Goal: Information Seeking & Learning: Learn about a topic

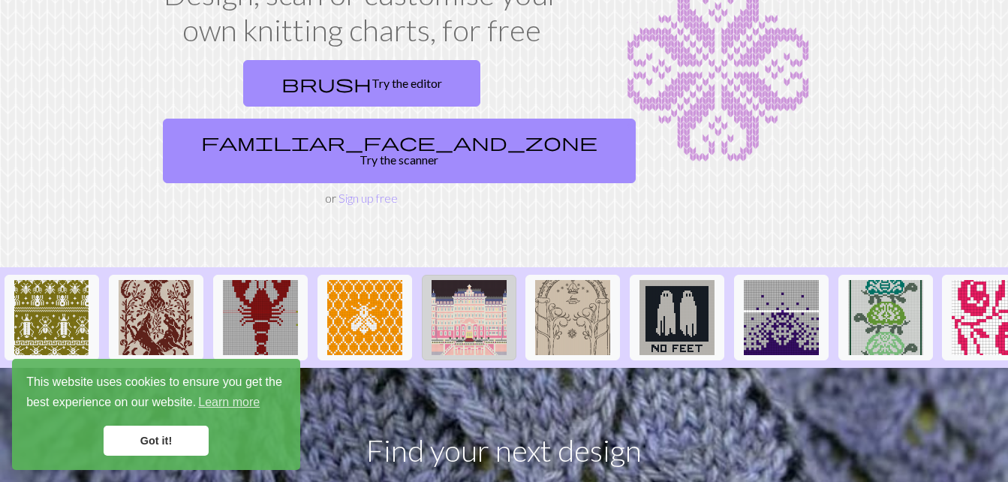
scroll to position [150, 0]
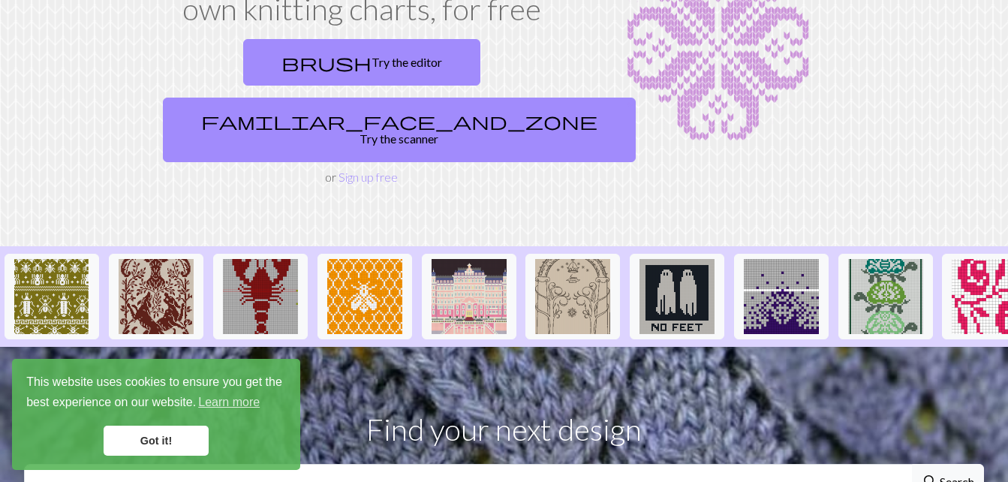
click at [147, 438] on link "Got it!" at bounding box center [156, 440] width 105 height 30
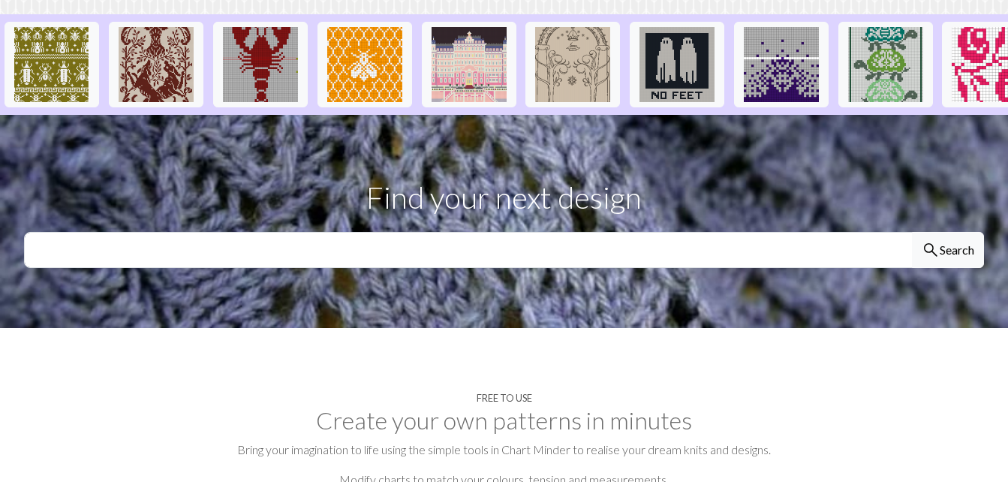
scroll to position [375, 0]
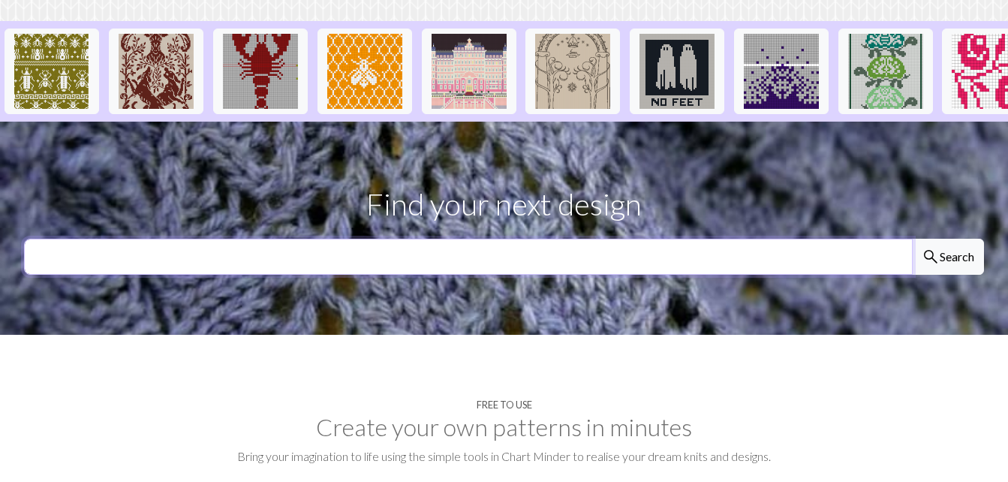
click at [263, 239] on input "text" at bounding box center [468, 257] width 888 height 36
type input "tattoos"
click at [911, 239] on button "search Search" at bounding box center [947, 257] width 72 height 36
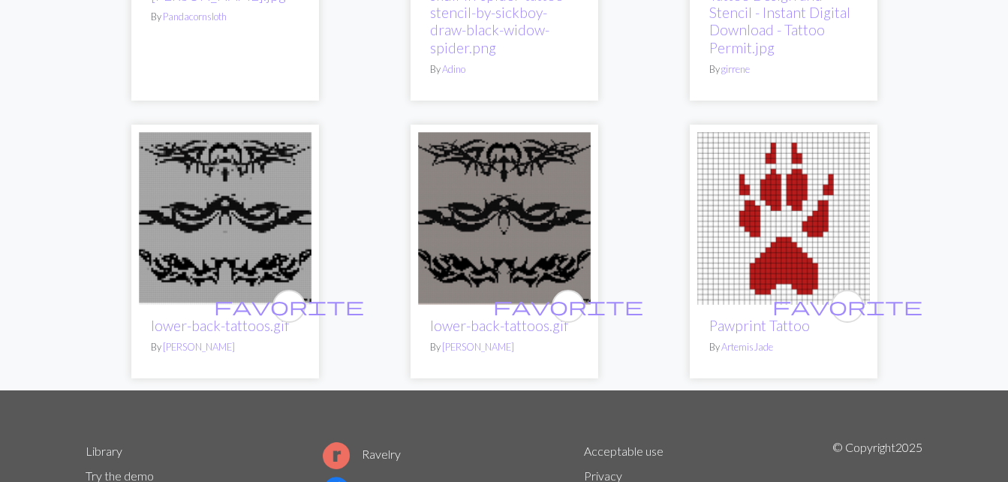
scroll to position [2476, 0]
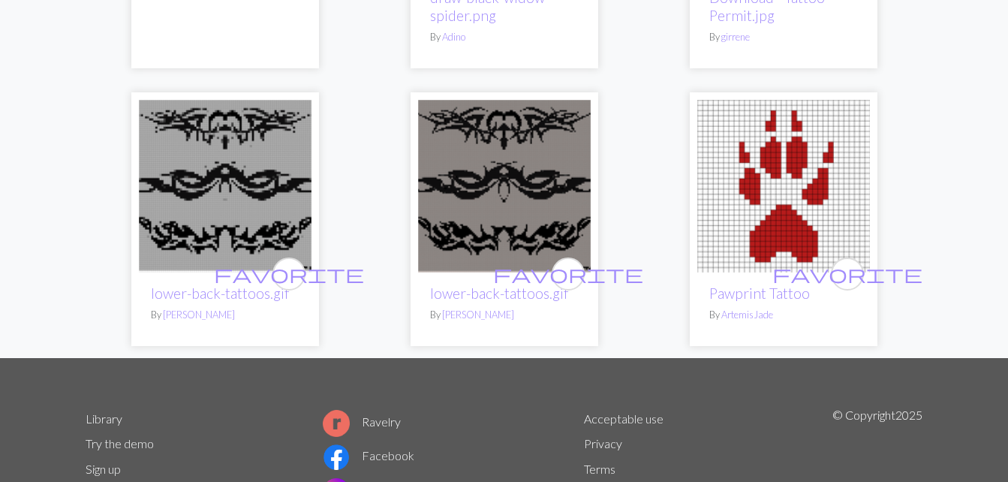
click at [221, 162] on img at bounding box center [225, 186] width 173 height 173
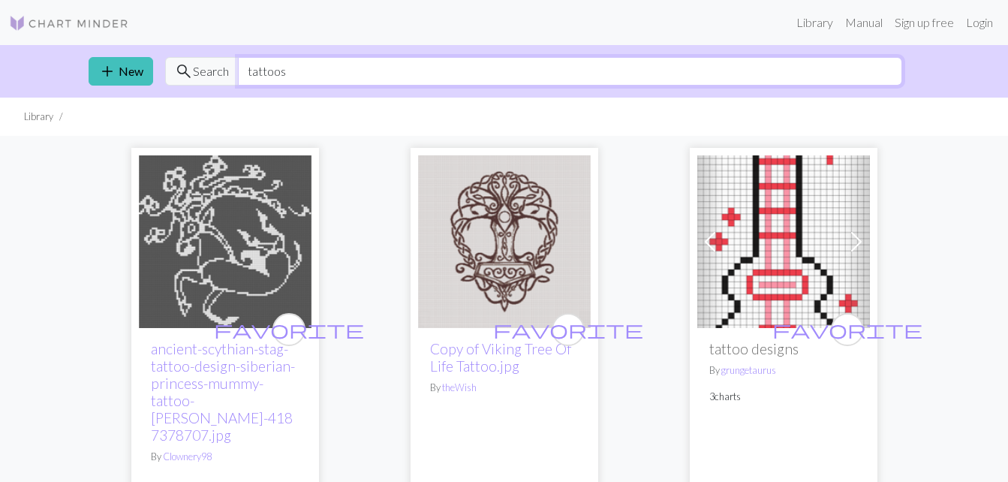
click at [310, 77] on input "tattoos" at bounding box center [570, 71] width 664 height 29
type input "t"
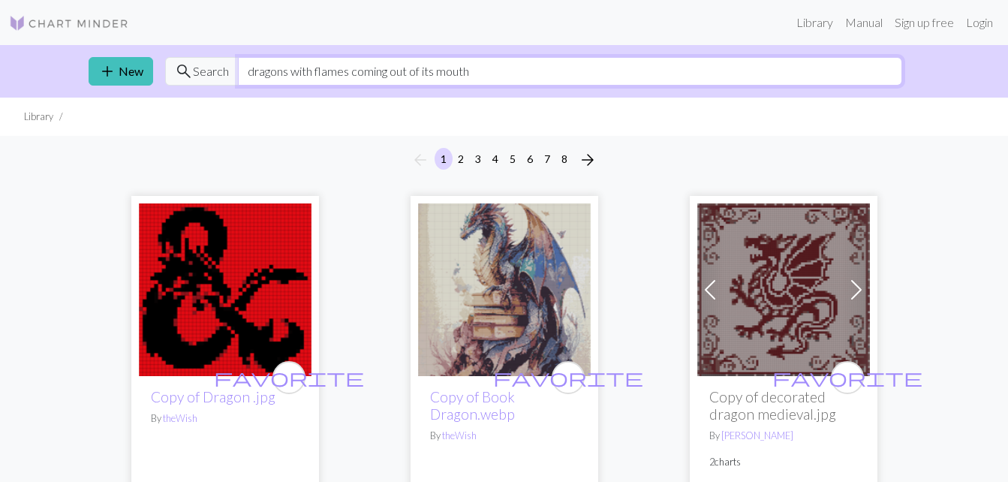
type input "dragons with flames coming out of its mouth"
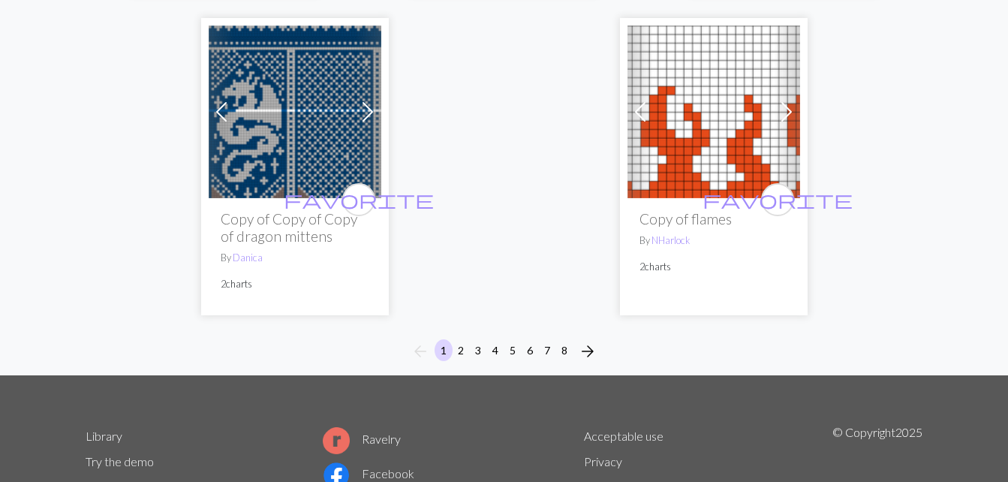
scroll to position [5476, 0]
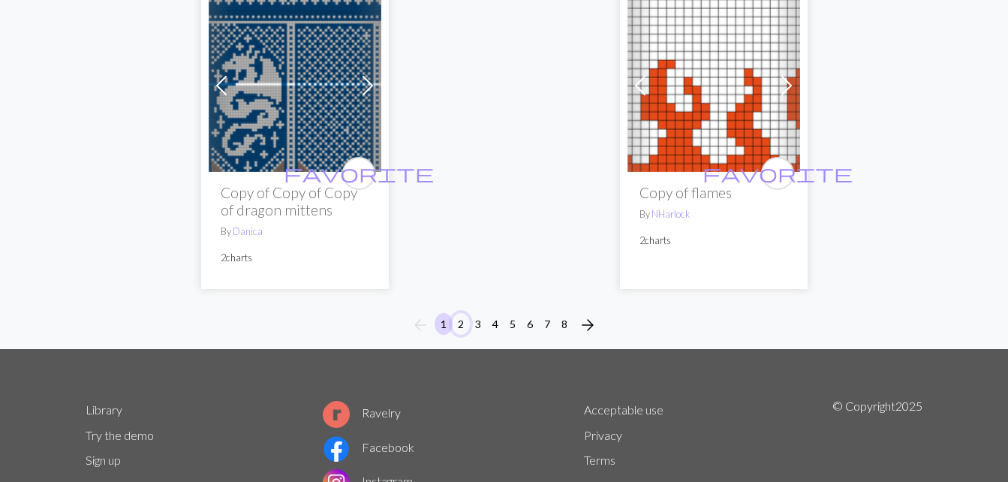
click at [460, 313] on button "2" at bounding box center [461, 324] width 18 height 22
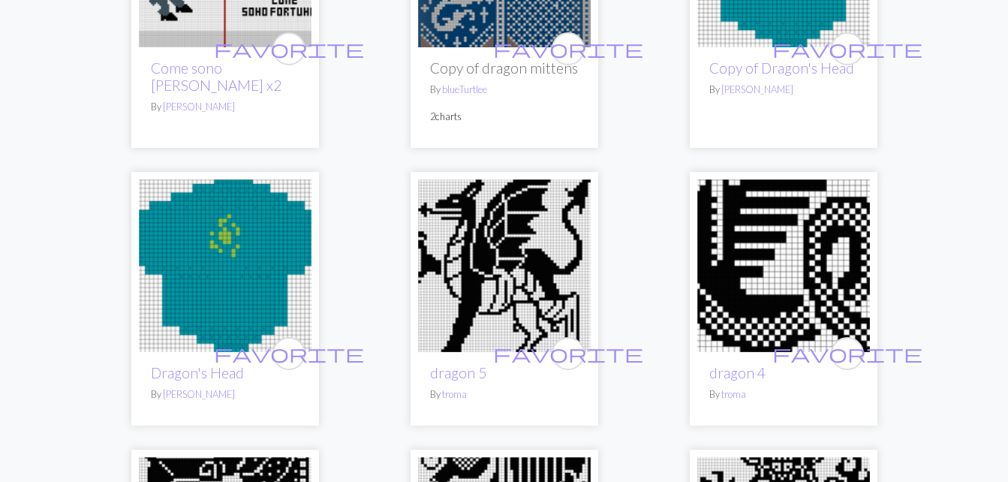
scroll to position [1350, 0]
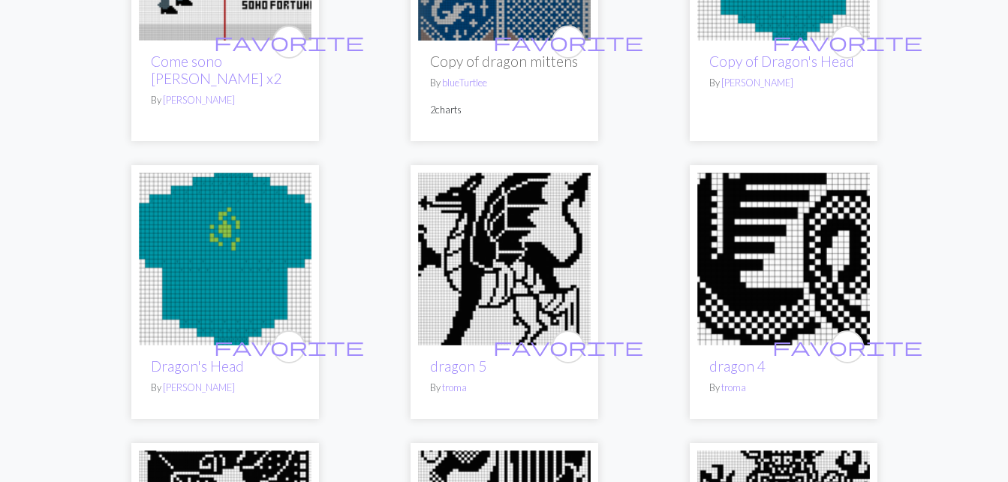
click at [750, 278] on img at bounding box center [783, 259] width 173 height 173
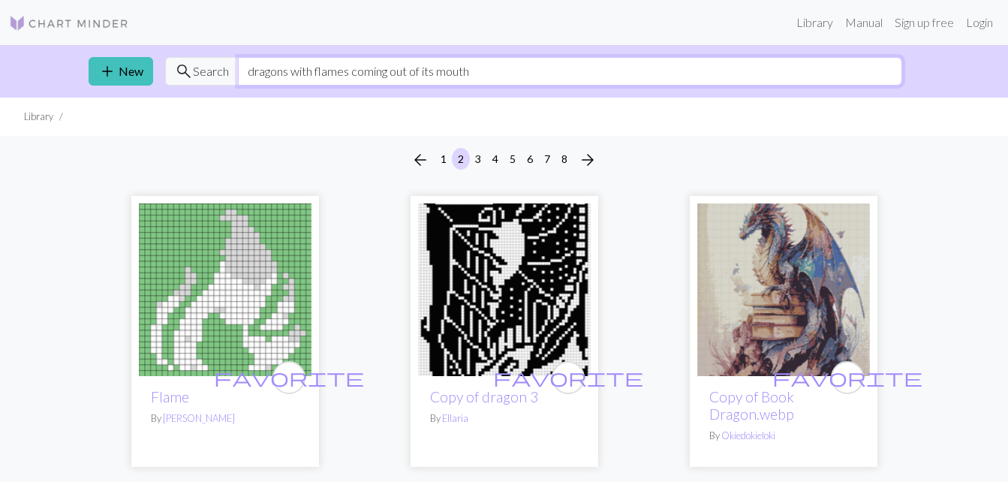
click at [491, 70] on input "dragons with flames coming out of its mouth" at bounding box center [570, 71] width 664 height 29
type input "d"
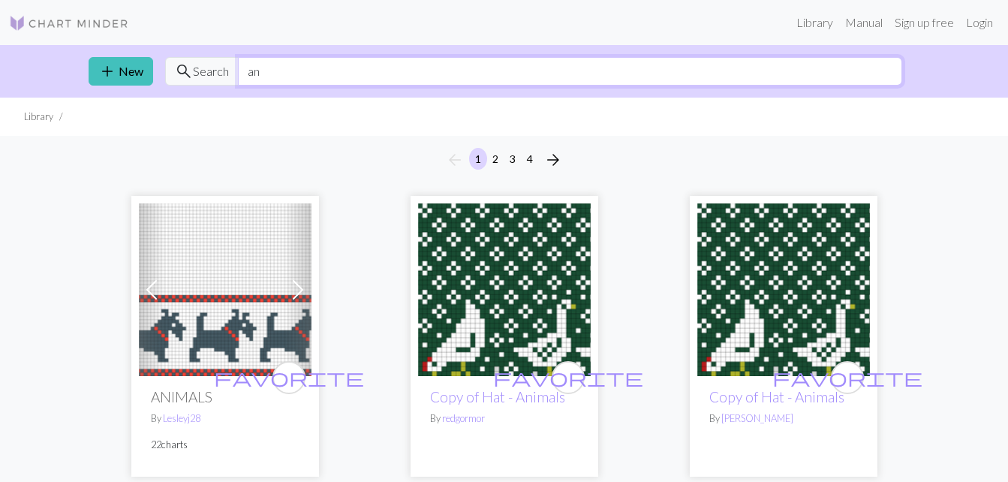
type input "a"
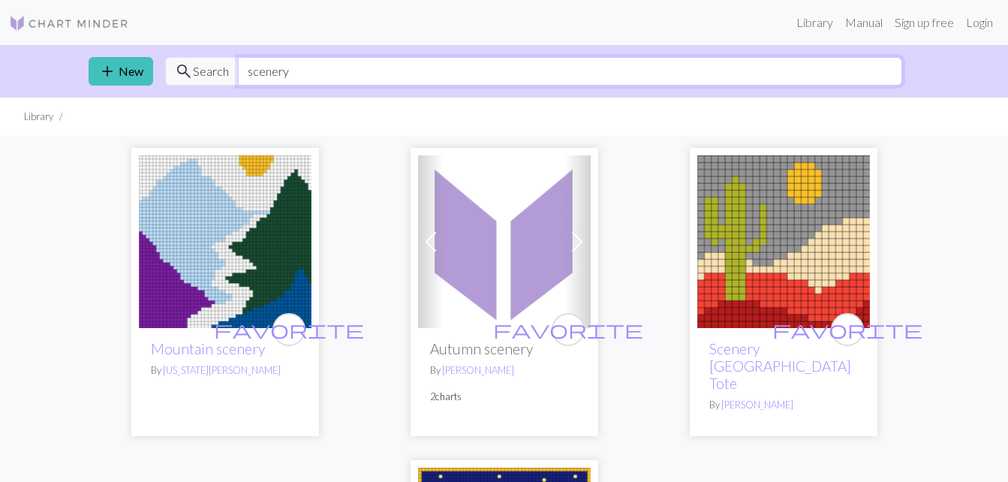
drag, startPoint x: 337, startPoint y: 74, endPoint x: 337, endPoint y: 82, distance: 8.3
click at [337, 76] on input "scenery" at bounding box center [570, 71] width 664 height 29
type input "s"
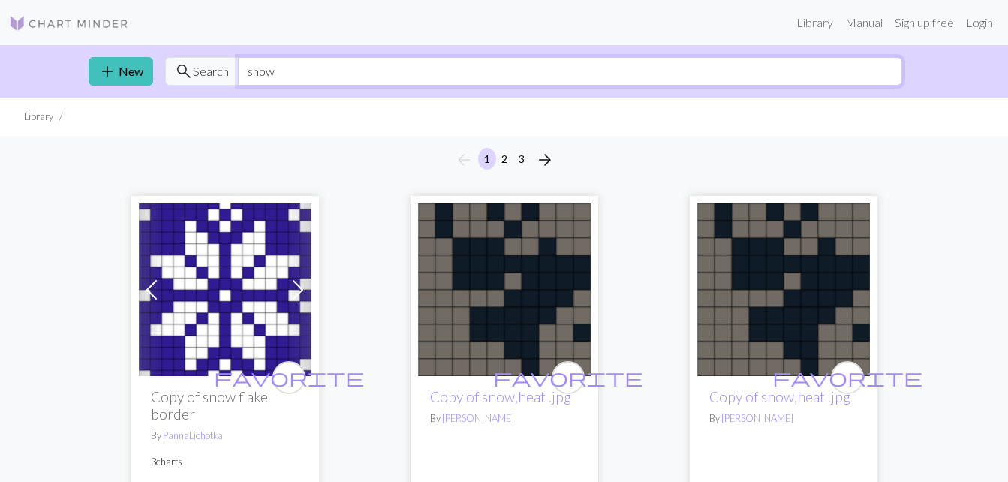
click at [289, 71] on input "snow" at bounding box center [570, 71] width 664 height 29
type input "s"
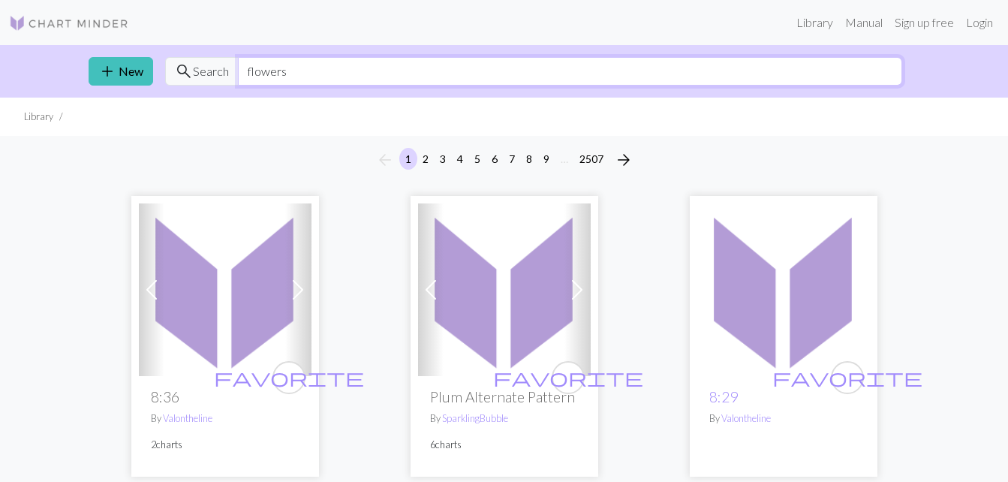
type input "flowers"
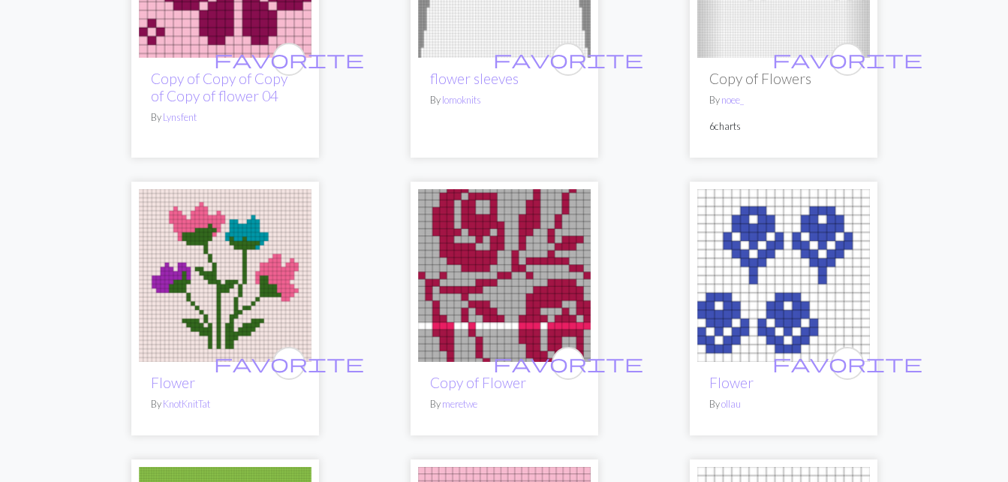
scroll to position [675, 0]
click at [507, 275] on img at bounding box center [504, 274] width 173 height 173
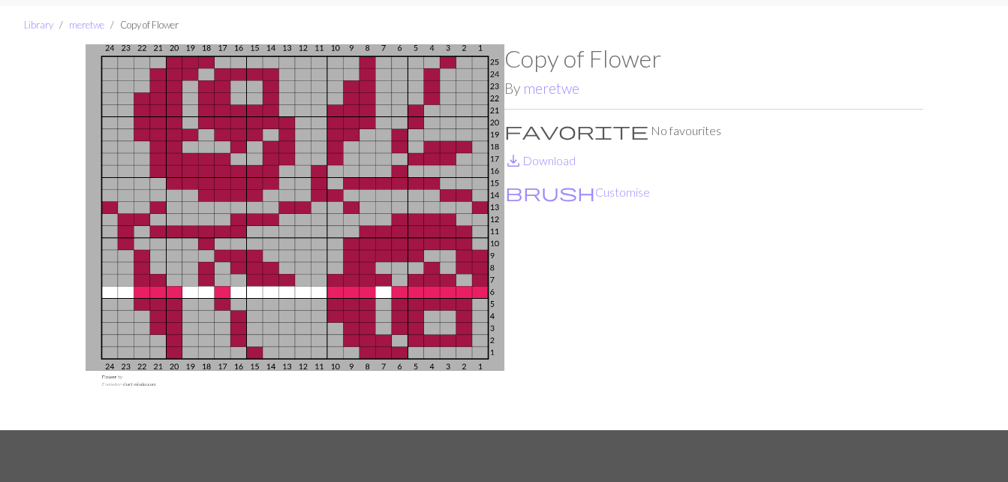
scroll to position [75, 0]
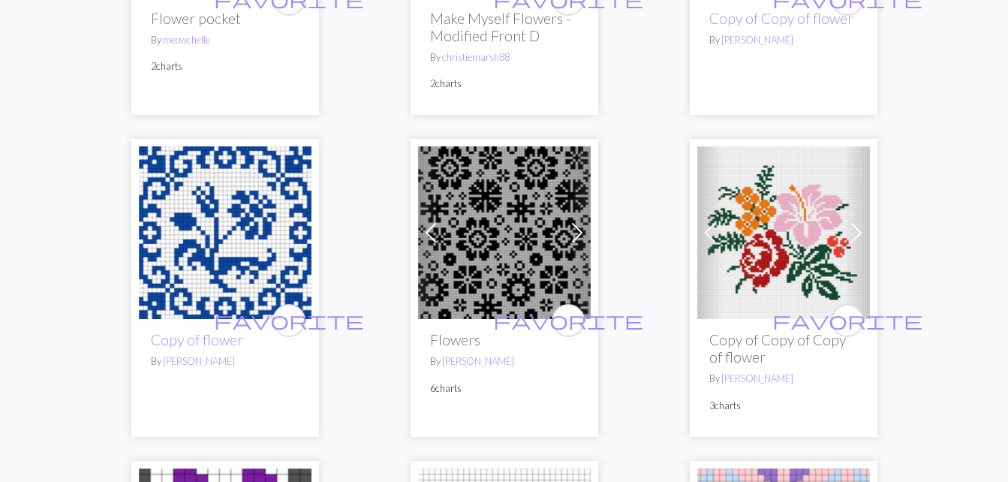
scroll to position [2626, 0]
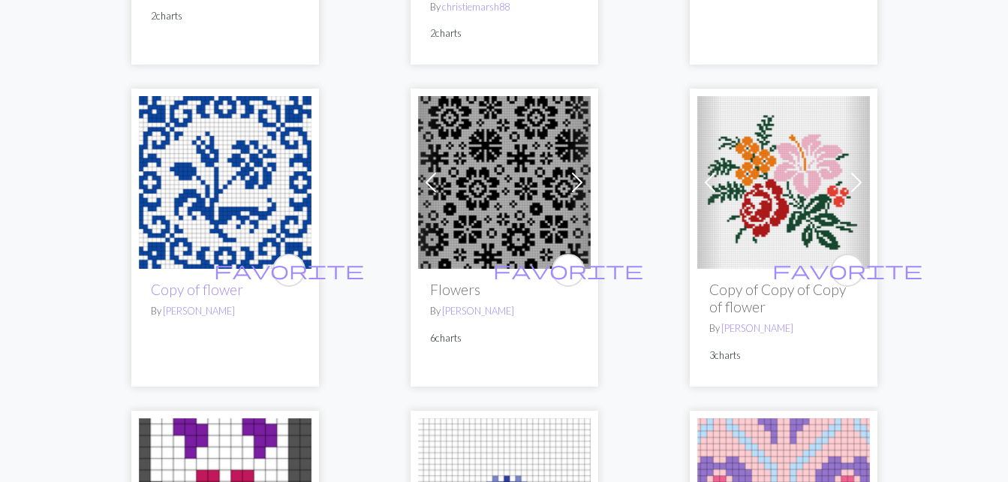
click at [229, 224] on img at bounding box center [225, 182] width 173 height 173
